Goal: Task Accomplishment & Management: Use online tool/utility

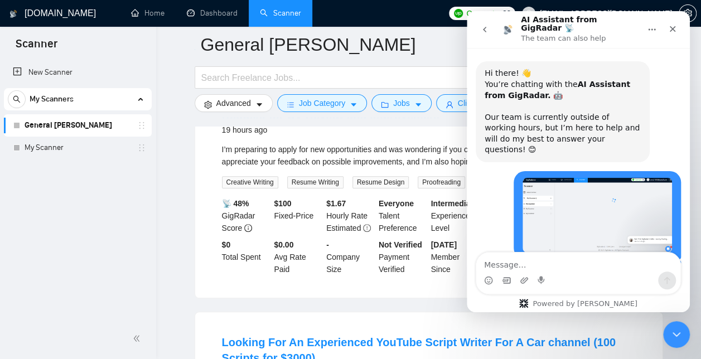
scroll to position [1, 0]
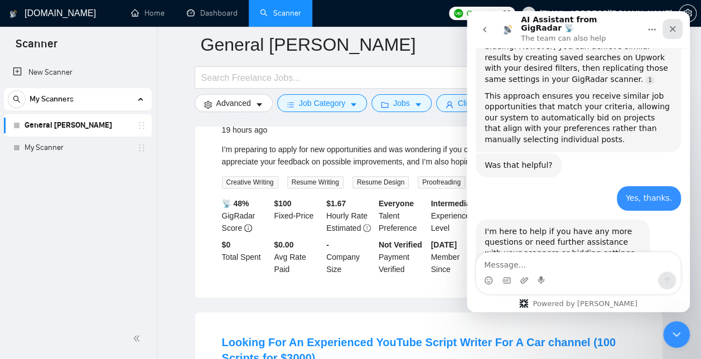
click at [675, 26] on icon "Close" at bounding box center [672, 29] width 9 height 9
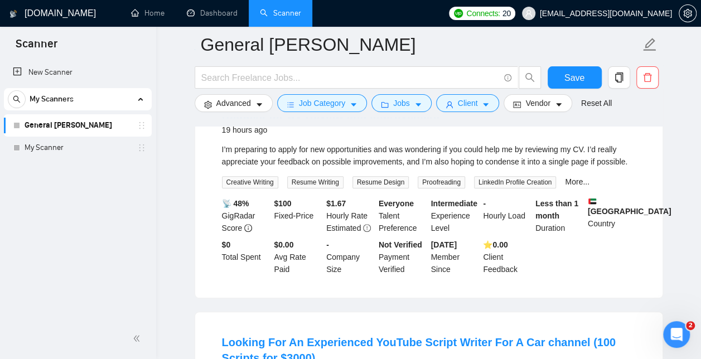
click at [74, 128] on link "General [PERSON_NAME]" at bounding box center [78, 125] width 106 height 22
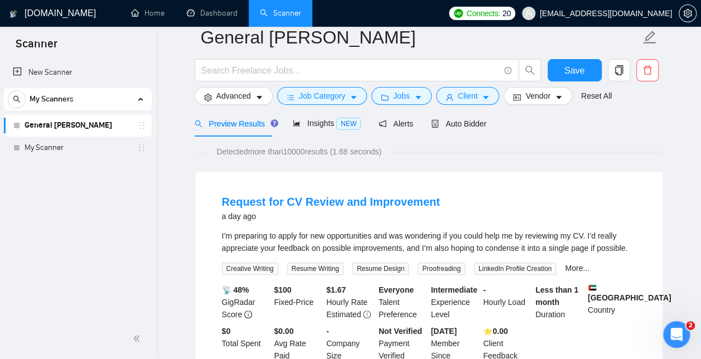
scroll to position [0, 0]
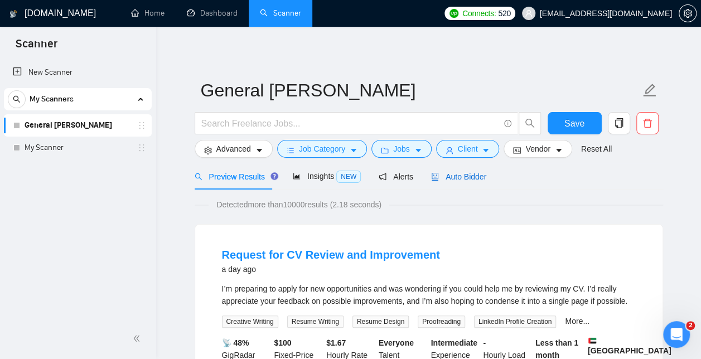
click at [463, 172] on span "Auto Bidder" at bounding box center [458, 176] width 55 height 9
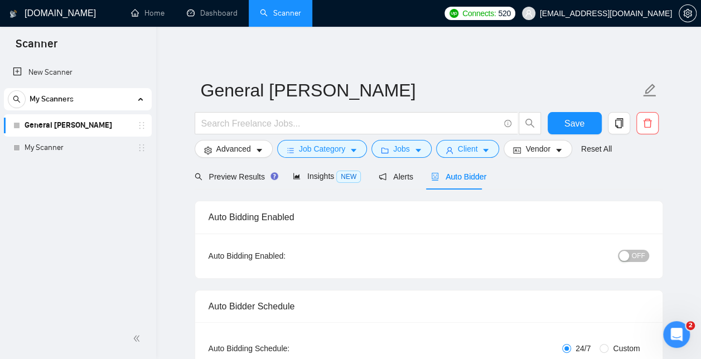
click at [629, 257] on div "button" at bounding box center [624, 256] width 10 height 10
click at [572, 126] on span "Save" at bounding box center [575, 124] width 20 height 14
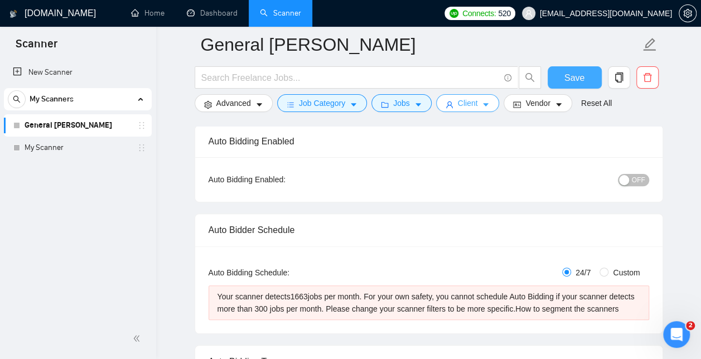
scroll to position [85, 0]
click at [609, 271] on input "Custom" at bounding box center [604, 271] width 9 height 9
radio input "true"
radio input "false"
checkbox input "true"
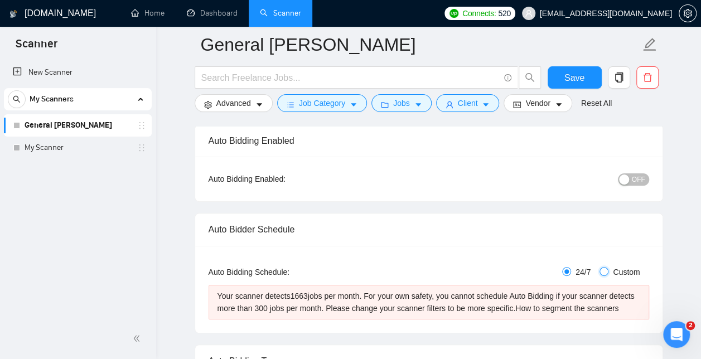
checkbox input "true"
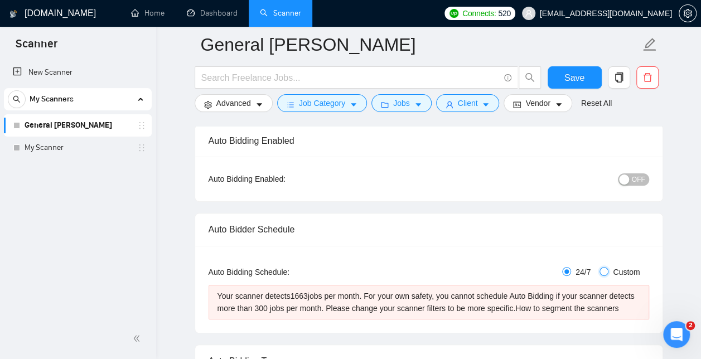
checkbox input "true"
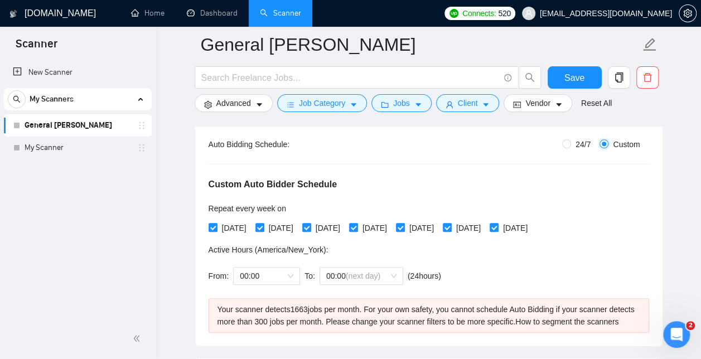
scroll to position [214, 0]
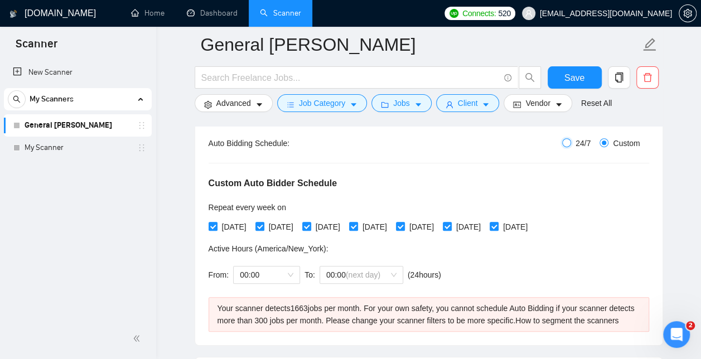
click at [568, 142] on input "24/7" at bounding box center [566, 142] width 9 height 9
radio input "true"
radio input "false"
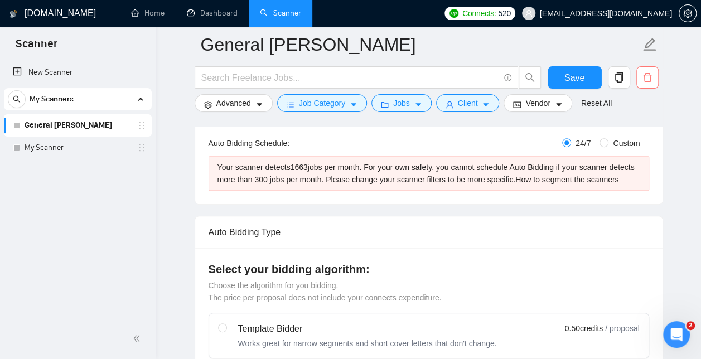
click at [648, 78] on icon "delete" at bounding box center [648, 78] width 10 height 10
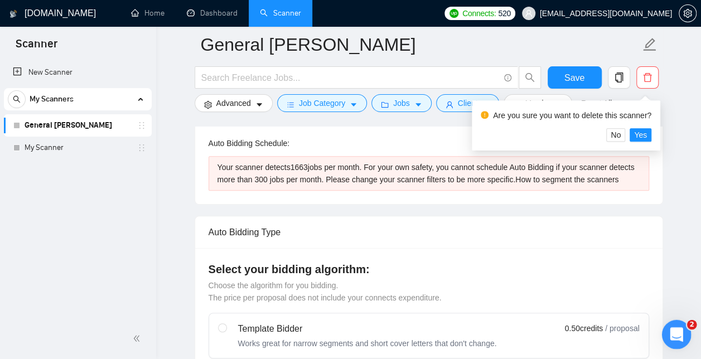
click at [675, 324] on div "Open Intercom Messenger" at bounding box center [675, 333] width 37 height 37
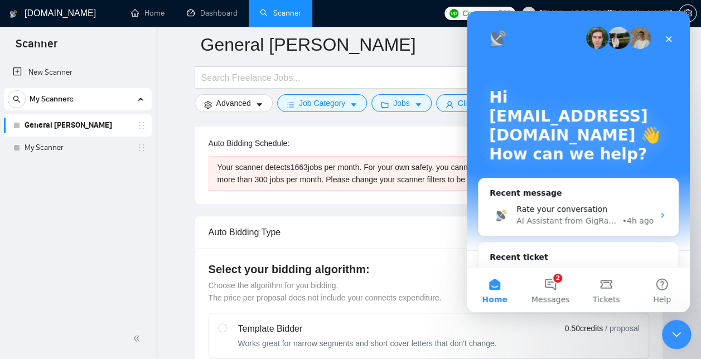
scroll to position [0, 0]
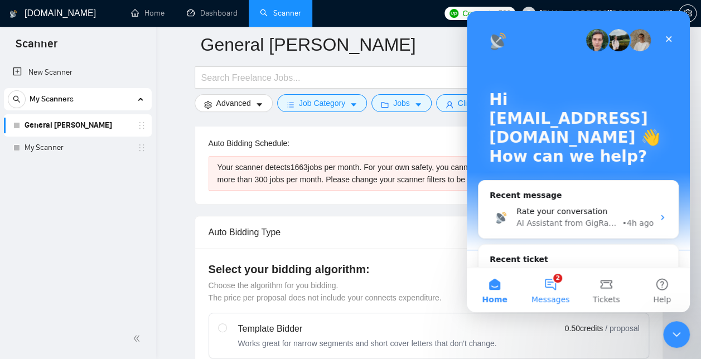
click at [555, 285] on button "2 Messages" at bounding box center [551, 290] width 56 height 45
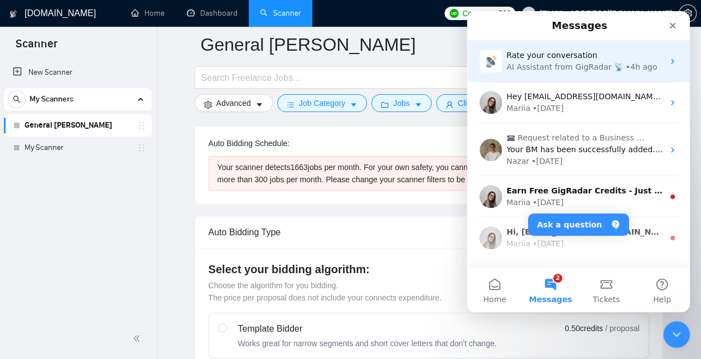
click at [624, 57] on div "Rate your conversation" at bounding box center [585, 56] width 157 height 12
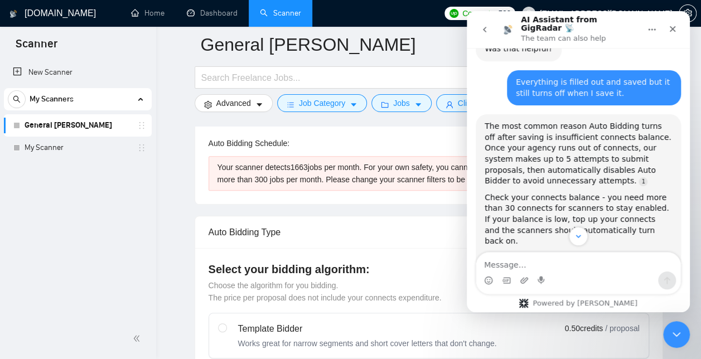
scroll to position [1168, 0]
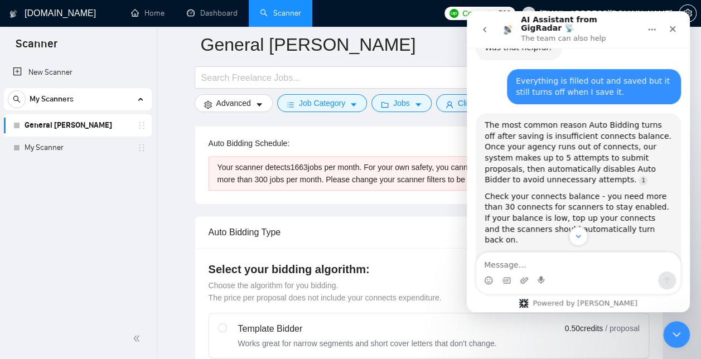
click at [195, 171] on div "Auto Bidding Type: Automated (recommended) Semi-automated Auto Bidding Schedule…" at bounding box center [429, 160] width 468 height 87
click at [676, 27] on icon "Close" at bounding box center [672, 29] width 9 height 9
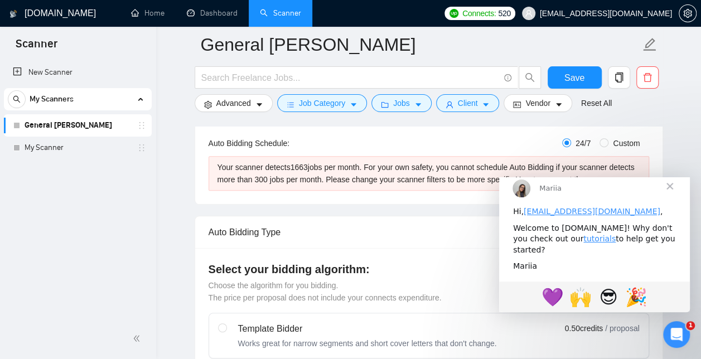
scroll to position [2348, 0]
click at [677, 196] on span "Close" at bounding box center [670, 186] width 40 height 40
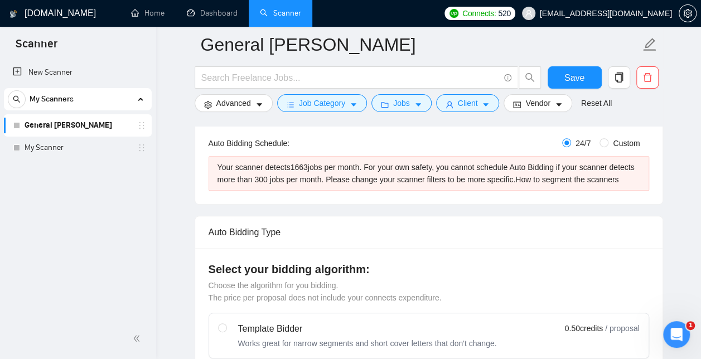
click at [87, 133] on link "General [PERSON_NAME]" at bounding box center [78, 125] width 106 height 22
click at [114, 125] on link "General [PERSON_NAME]" at bounding box center [78, 125] width 106 height 22
click at [676, 333] on icon "Open Intercom Messenger" at bounding box center [675, 333] width 8 height 9
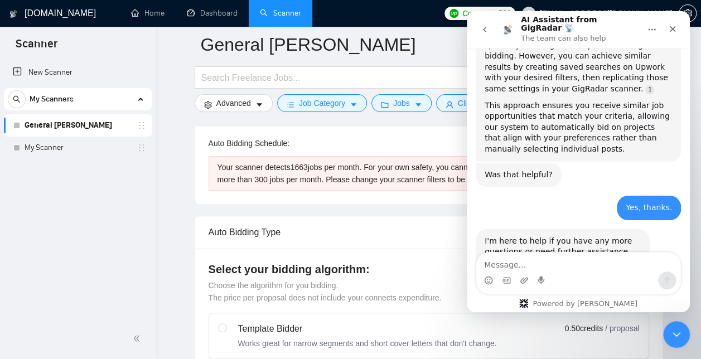
scroll to position [2348, 0]
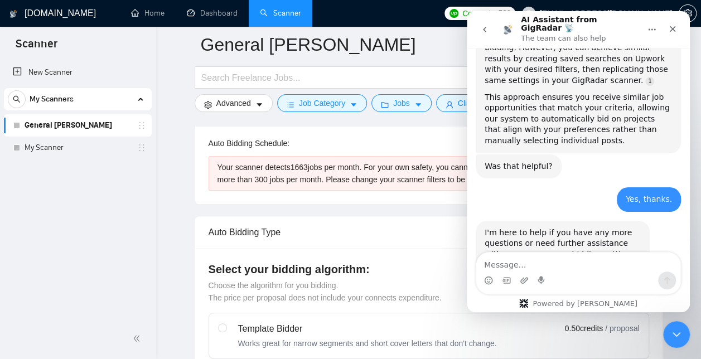
click at [501, 262] on textarea "Message…" at bounding box center [579, 262] width 204 height 19
type textarea "Can you duplicate a saved scanner"
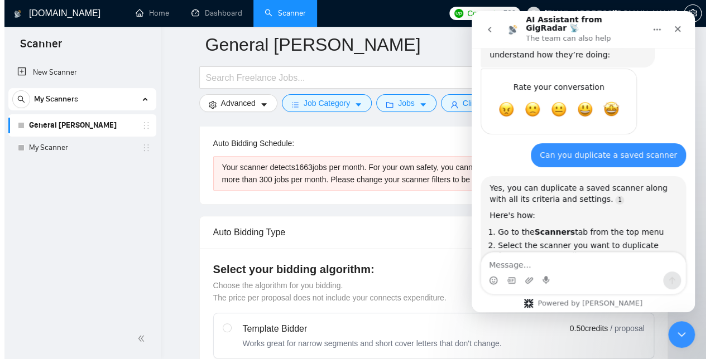
scroll to position [2, 0]
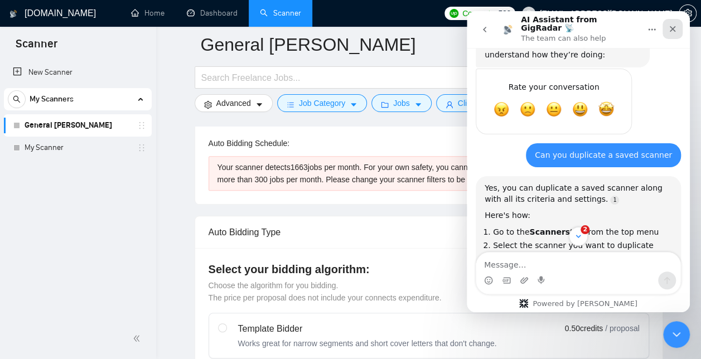
click at [676, 26] on icon "Close" at bounding box center [672, 29] width 9 height 9
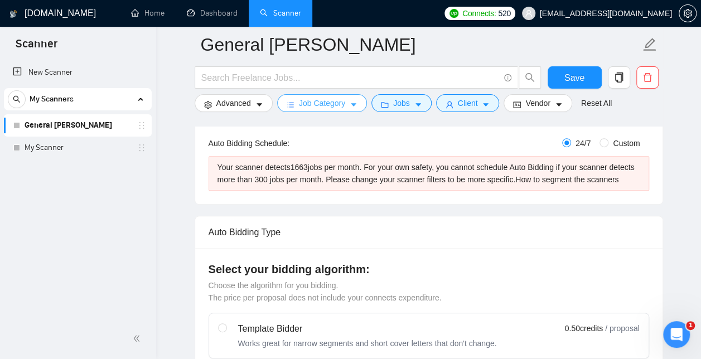
click at [339, 100] on span "Job Category" at bounding box center [322, 103] width 46 height 12
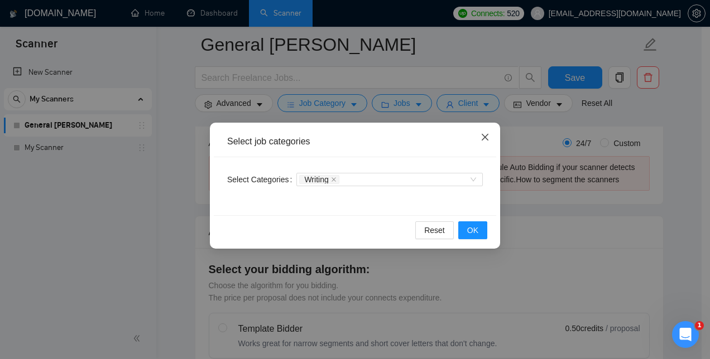
click at [487, 136] on icon "close" at bounding box center [485, 137] width 7 height 7
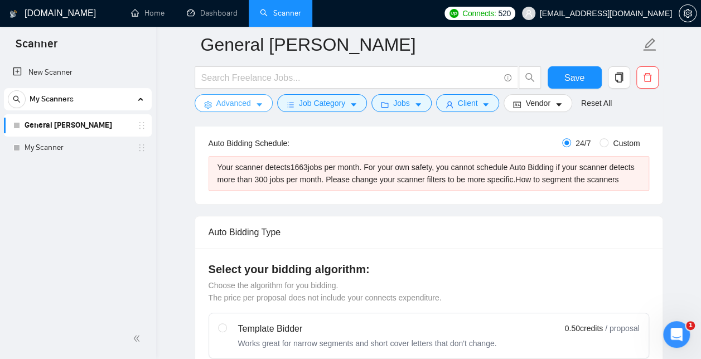
click at [239, 103] on span "Advanced" at bounding box center [234, 103] width 35 height 12
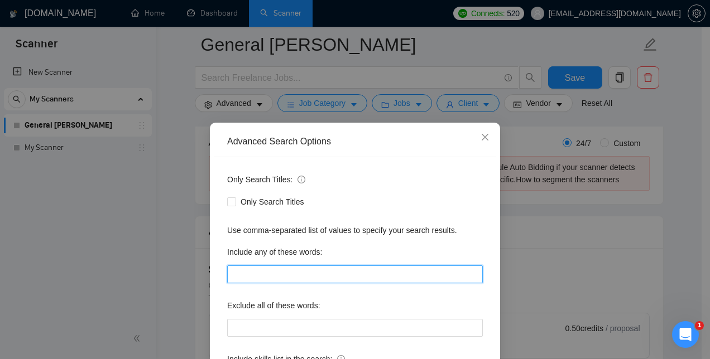
click at [264, 271] on input "text" at bounding box center [355, 275] width 256 height 18
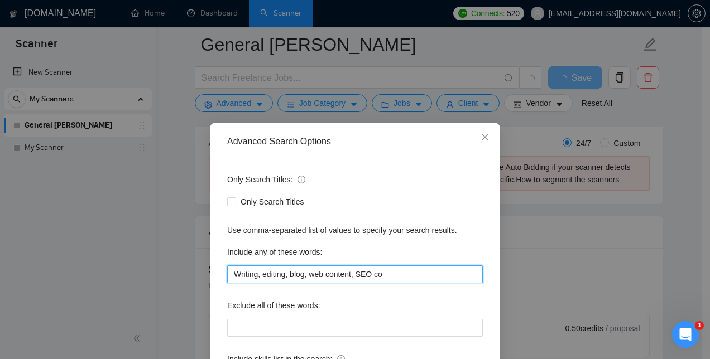
type input "Writing, editing, blog, web content, SEO c"
type input "Writing, editing, blog, web content, SEO"
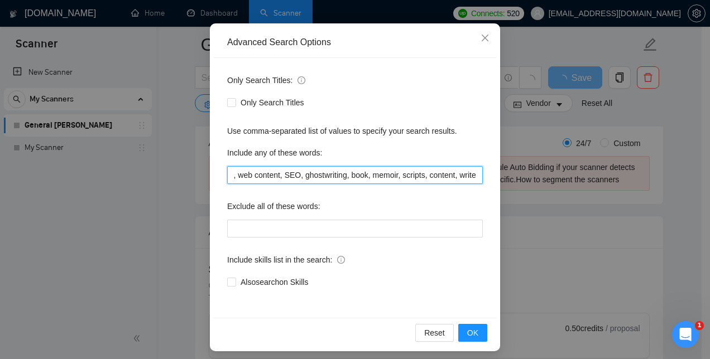
scroll to position [104, 0]
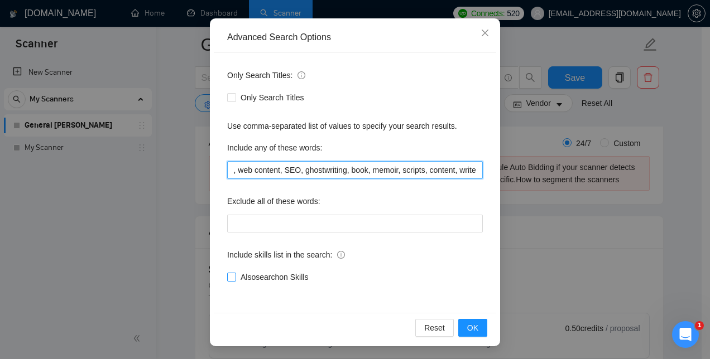
type input "Writing, editing, blog, web content, SEO, ghostwriting, book, memoir, scripts, …"
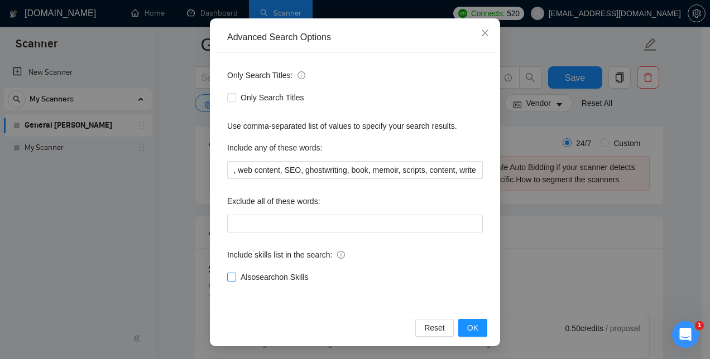
click at [230, 280] on input "Also search on Skills" at bounding box center [231, 277] width 8 height 8
checkbox input "true"
click at [477, 329] on button "OK" at bounding box center [472, 328] width 29 height 18
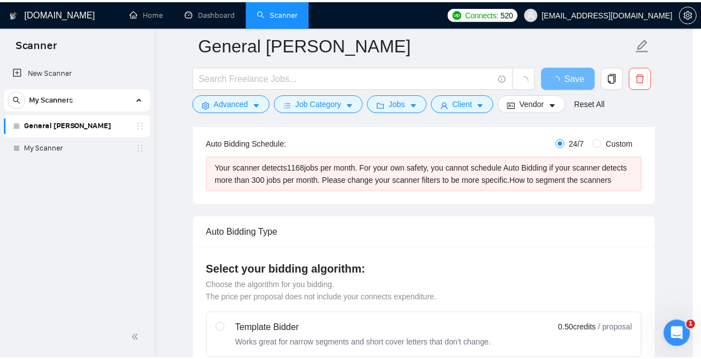
scroll to position [49, 0]
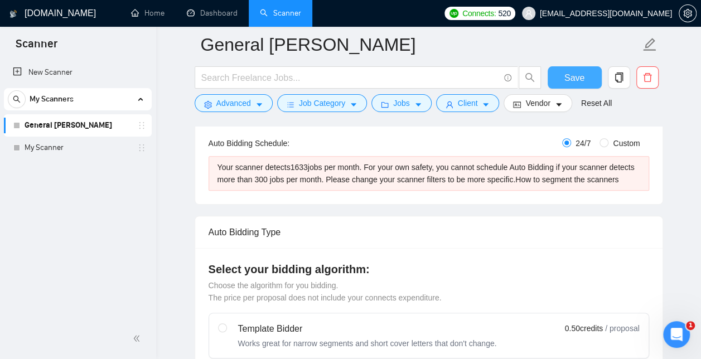
click at [570, 76] on span "Save" at bounding box center [575, 78] width 20 height 14
click at [406, 106] on button "Jobs" at bounding box center [402, 103] width 60 height 18
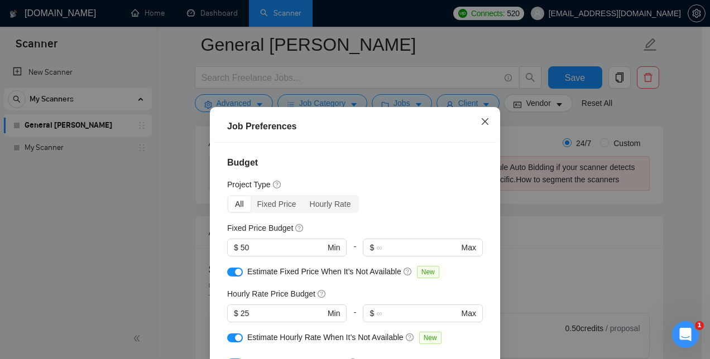
click at [482, 122] on icon "close" at bounding box center [484, 121] width 9 height 9
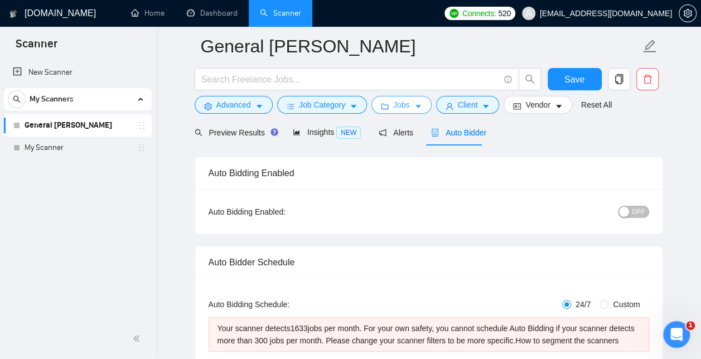
scroll to position [0, 0]
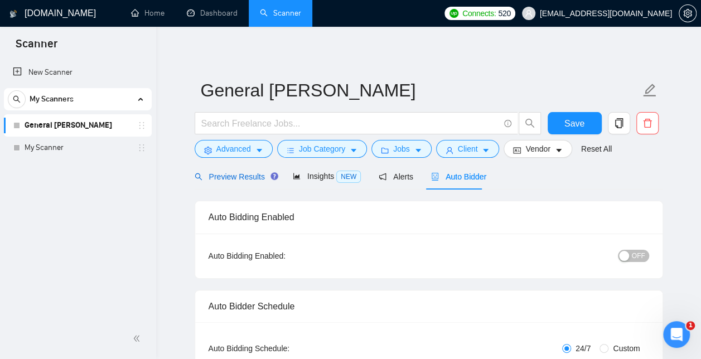
click at [245, 179] on span "Preview Results" at bounding box center [235, 176] width 80 height 9
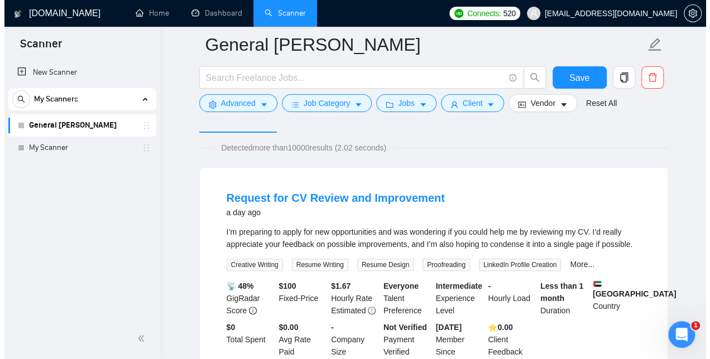
scroll to position [66, 0]
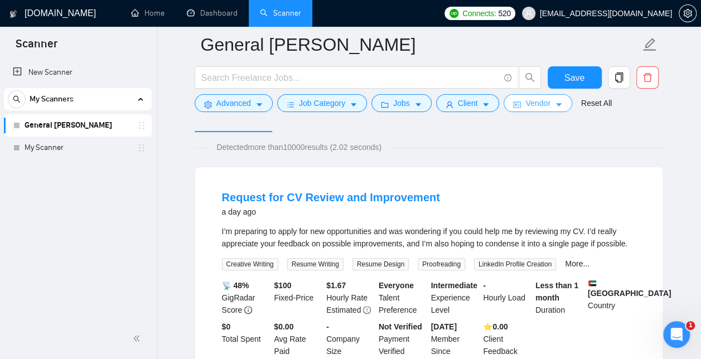
click at [545, 100] on span "Vendor" at bounding box center [538, 103] width 25 height 12
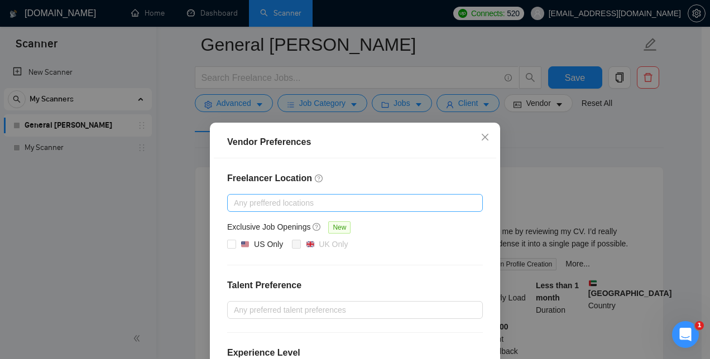
click at [288, 203] on div at bounding box center [349, 202] width 239 height 13
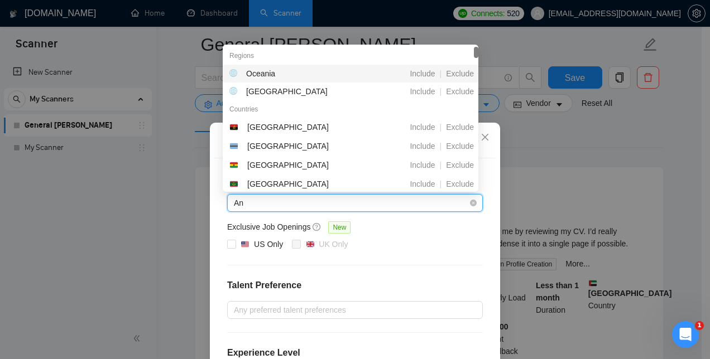
type input "A"
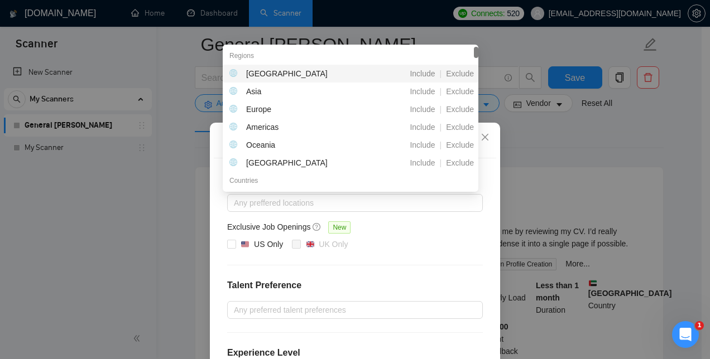
click at [416, 250] on div "US Only [GEOGRAPHIC_DATA] Only" at bounding box center [355, 244] width 256 height 13
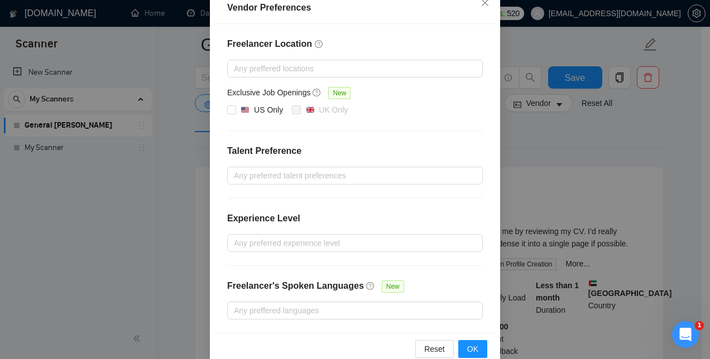
scroll to position [155, 0]
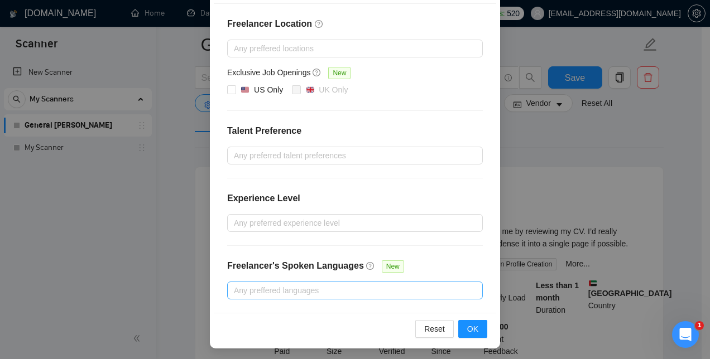
click at [365, 290] on div at bounding box center [349, 290] width 239 height 13
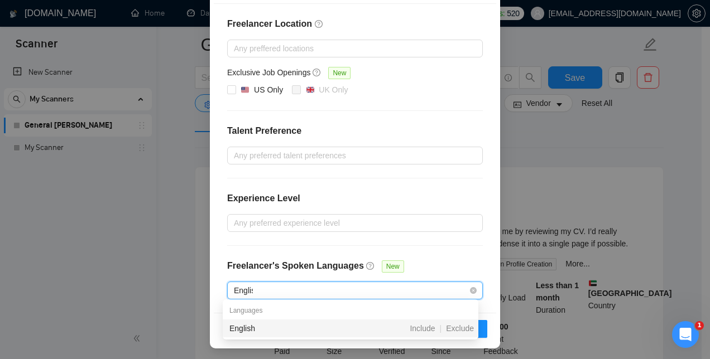
type input "English"
click at [319, 329] on div "English" at bounding box center [291, 329] width 124 height 12
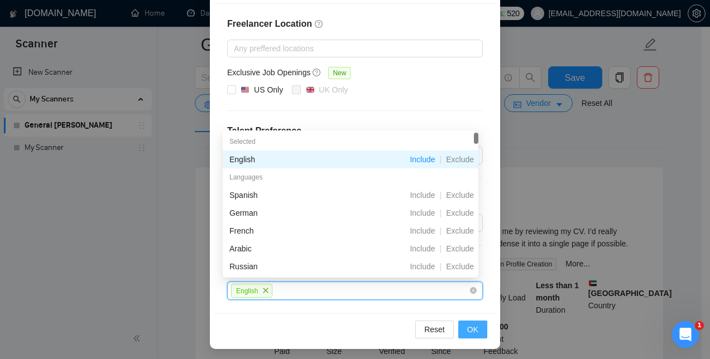
click at [463, 328] on button "OK" at bounding box center [472, 330] width 29 height 18
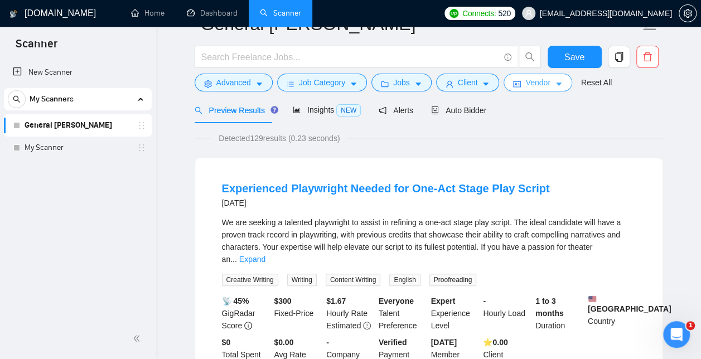
scroll to position [0, 0]
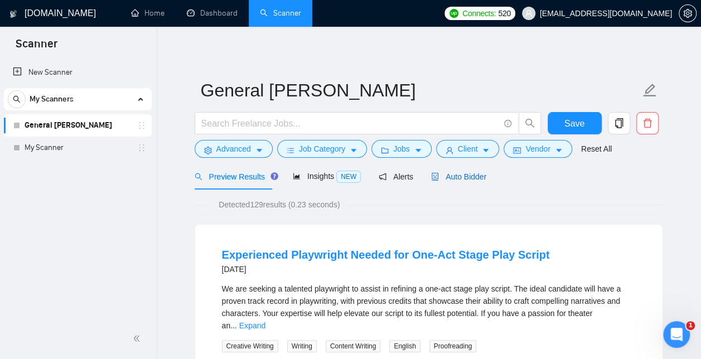
click at [440, 180] on span "Auto Bidder" at bounding box center [458, 176] width 55 height 9
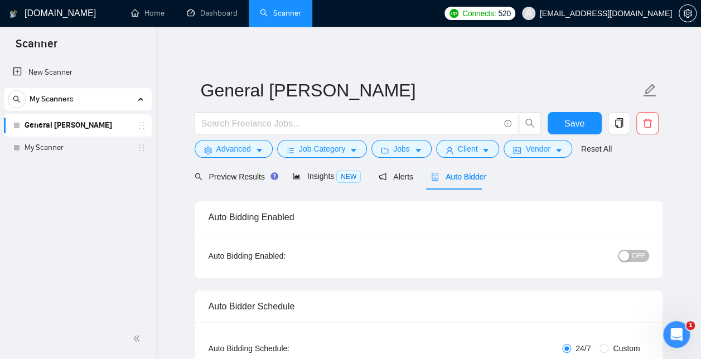
click at [626, 254] on div "button" at bounding box center [624, 256] width 10 height 10
click at [596, 122] on button "Save" at bounding box center [575, 123] width 54 height 22
